Goal: Transaction & Acquisition: Register for event/course

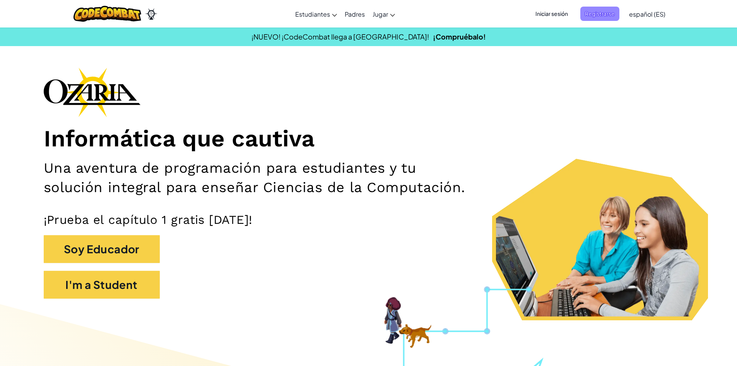
click at [594, 15] on span "Registrarse" at bounding box center [599, 14] width 39 height 14
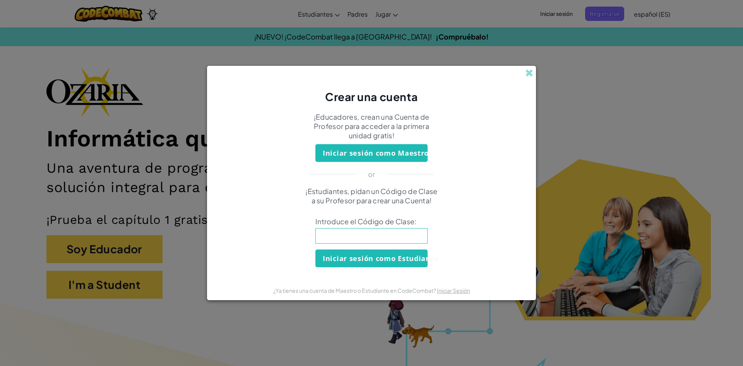
click at [660, 104] on div "Crear una cuenta ¡Educadores, crean una Cuenta de Profesor para acceder a la pr…" at bounding box center [371, 183] width 743 height 366
click at [354, 258] on button "Iniciar sesión como Estudiante" at bounding box center [371, 258] width 112 height 18
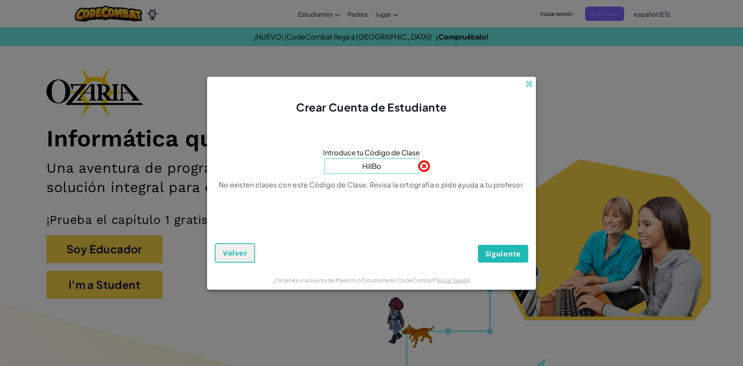
type input "HillBoxBook"
click at [507, 252] on span "Siguiente" at bounding box center [503, 253] width 36 height 9
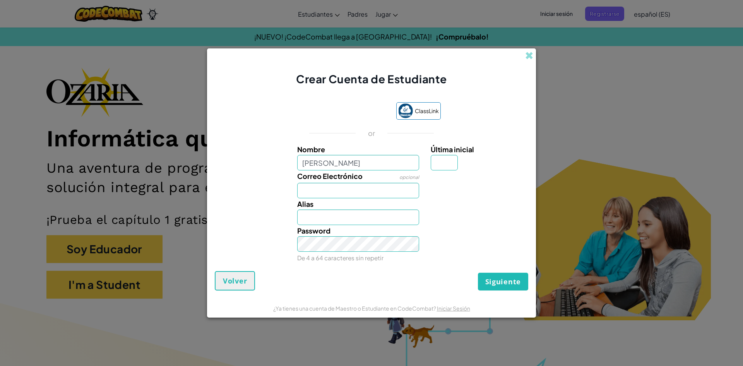
type input "[PERSON_NAME]"
click at [354, 196] on input "Correo Electrónico" at bounding box center [358, 190] width 122 height 15
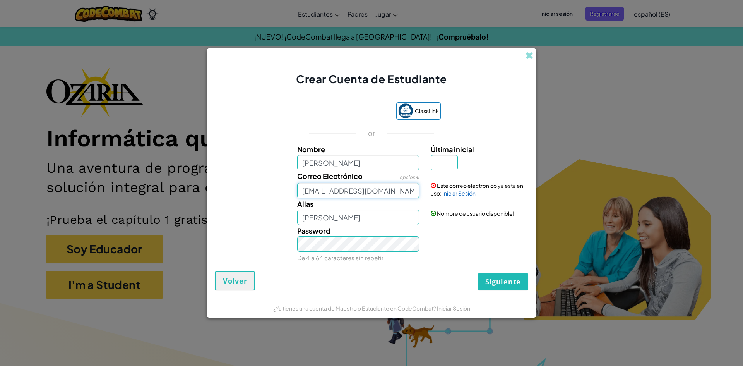
click at [321, 190] on input "[EMAIL_ADDRESS][DOMAIN_NAME]" at bounding box center [358, 190] width 122 height 15
type input "[EMAIL_ADDRESS][DOMAIN_NAME]"
click at [449, 163] on input "Última inicial" at bounding box center [444, 162] width 27 height 15
click at [448, 163] on input "Última inicial" at bounding box center [444, 162] width 27 height 15
click at [437, 156] on input "Última inicial" at bounding box center [444, 162] width 27 height 15
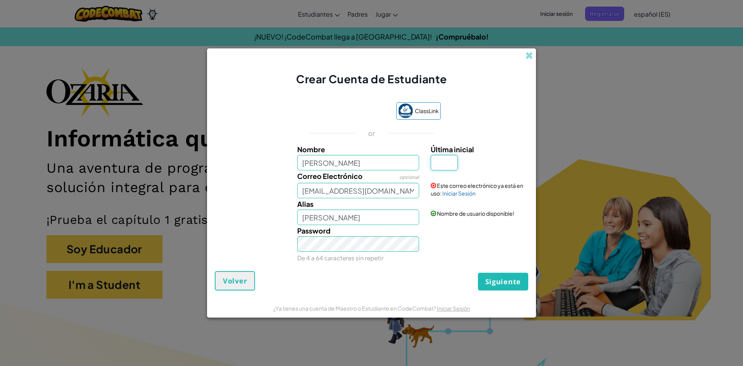
type input "a"
click at [455, 192] on link "Iniciar Sesión" at bounding box center [458, 193] width 33 height 7
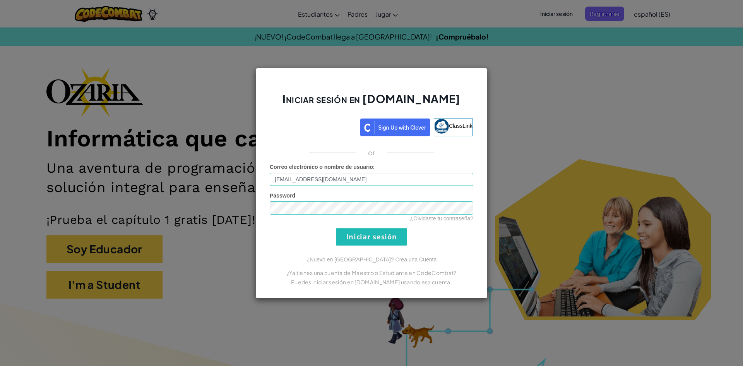
click at [375, 227] on form "Correo electrónico o nombre de usuario : [EMAIL_ADDRESS][DOMAIN_NAME] Password …" at bounding box center [371, 204] width 203 height 82
click at [374, 241] on input "Iniciar sesión" at bounding box center [371, 236] width 70 height 17
